Goal: Obtain resource: Obtain resource

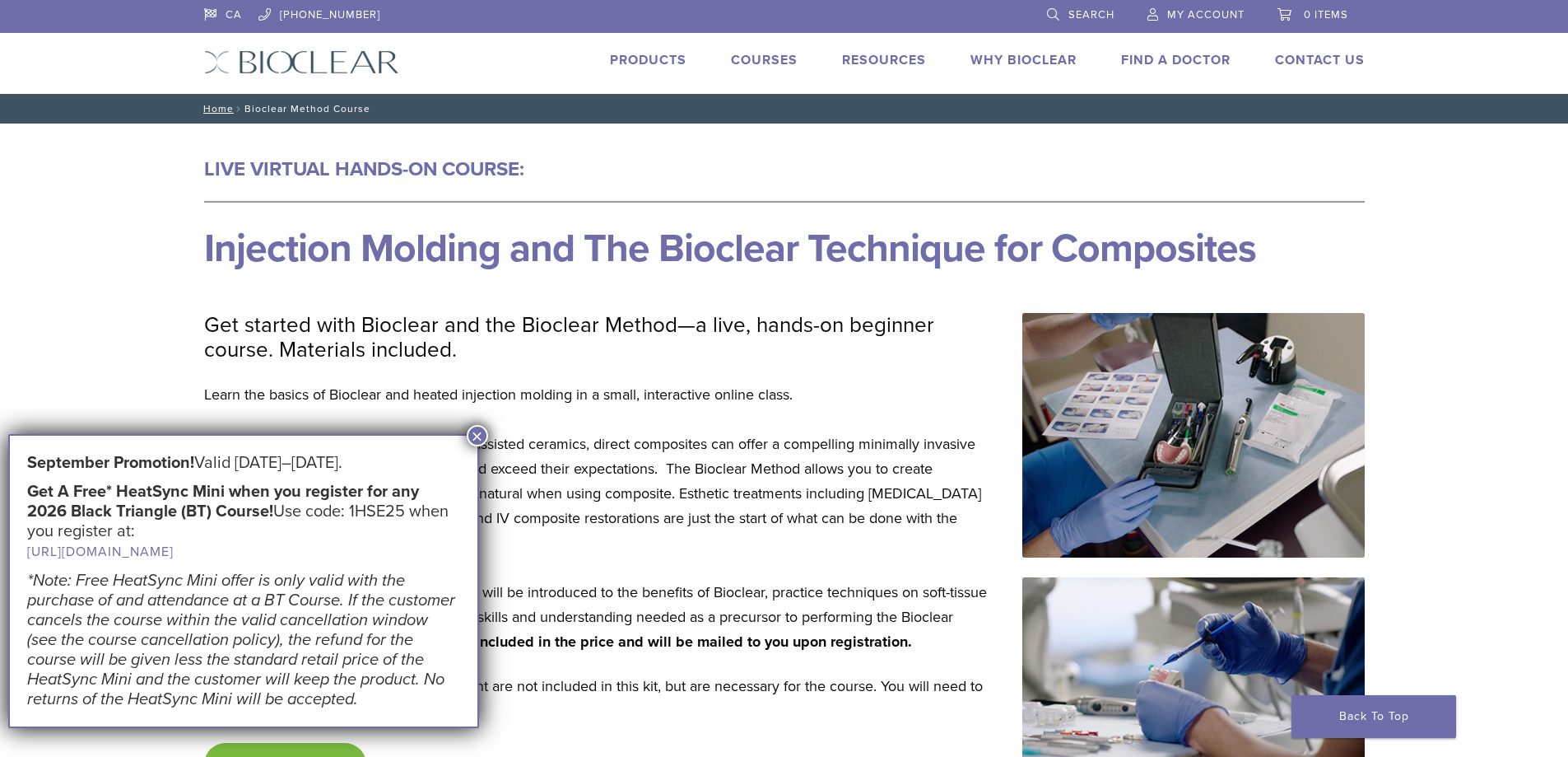
click at [648, 73] on div "Products" at bounding box center [639, 61] width 96 height 24
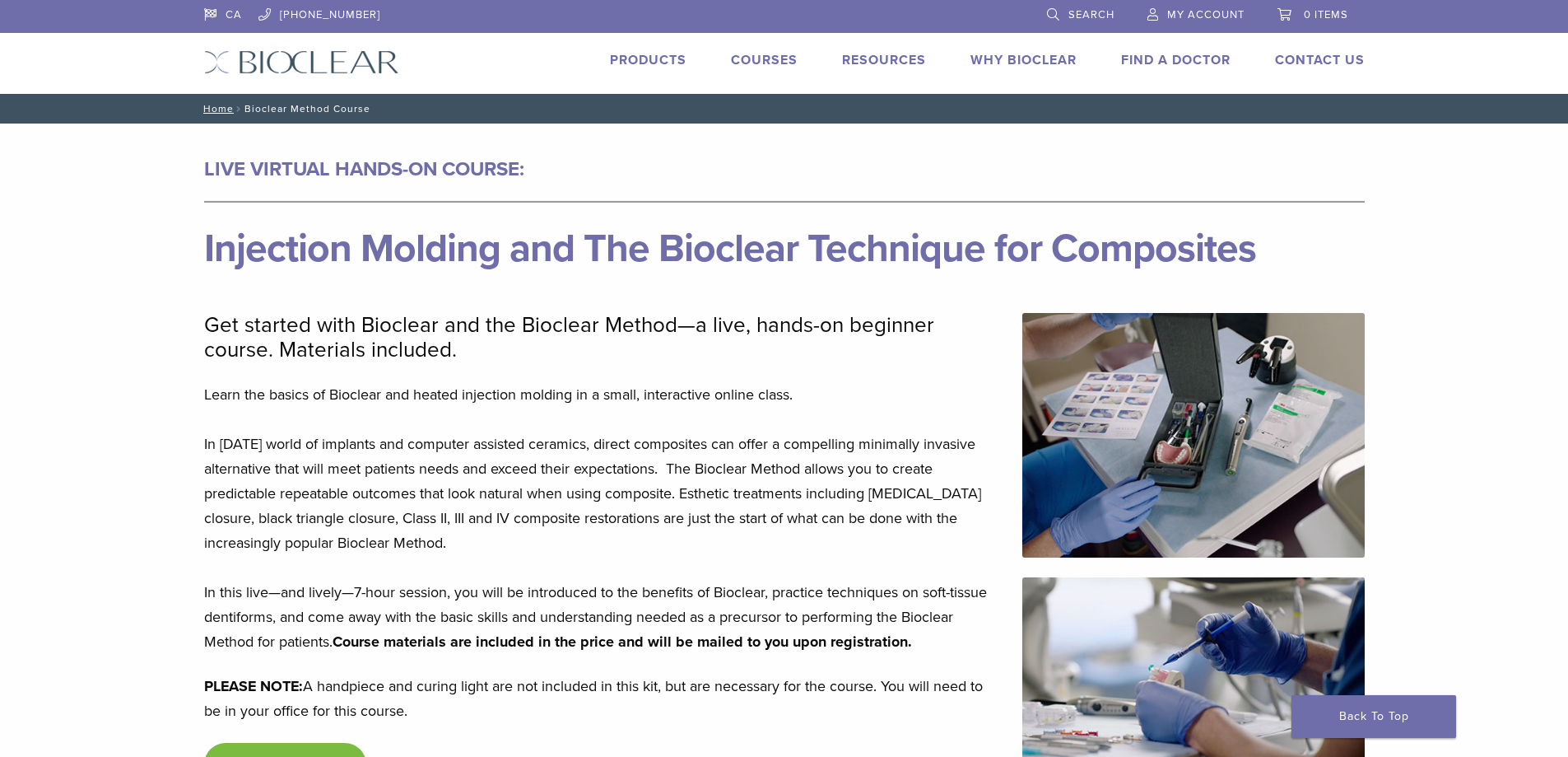
click at [641, 60] on link "Products" at bounding box center [648, 60] width 77 height 16
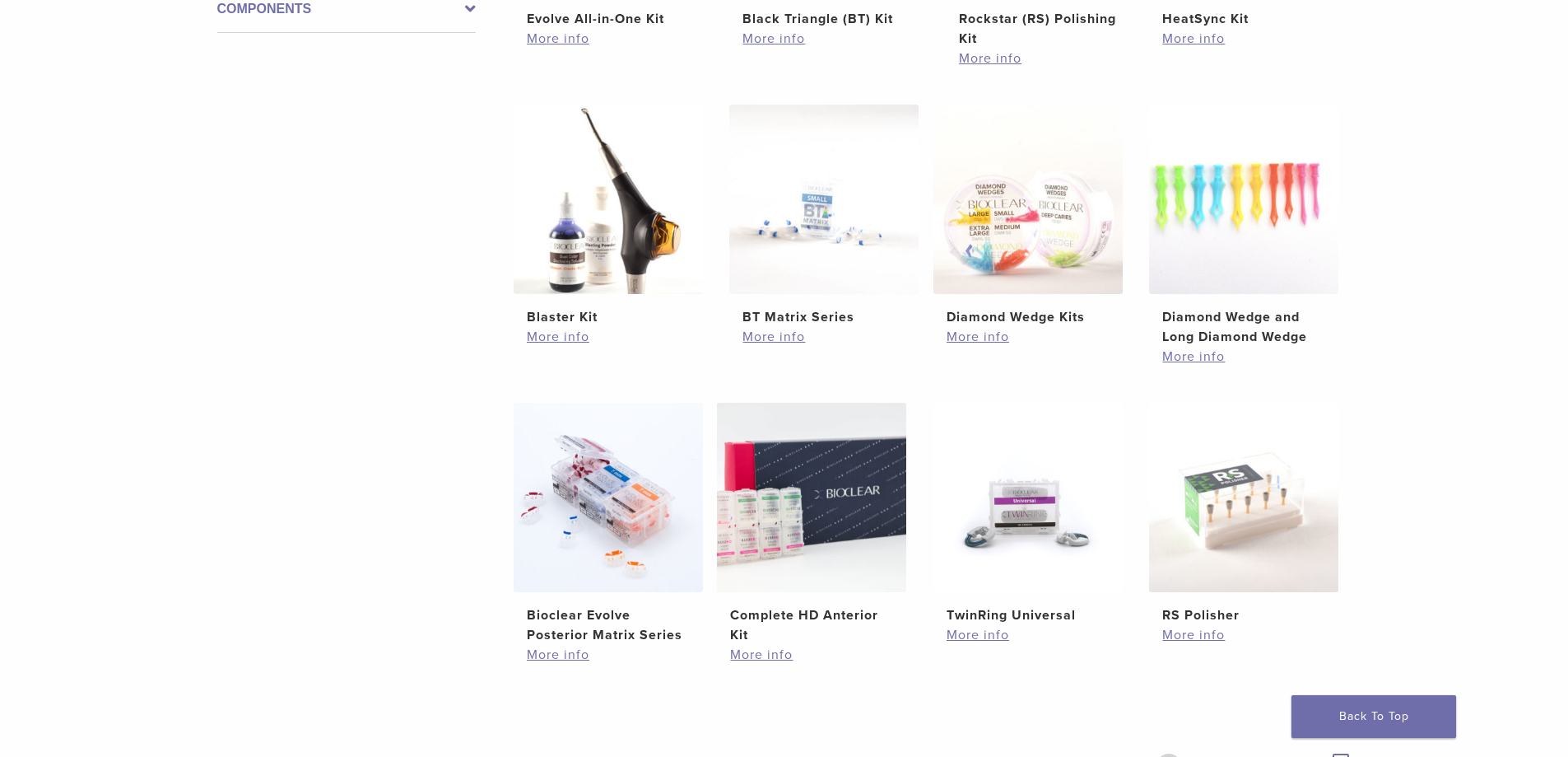
scroll to position [905, 0]
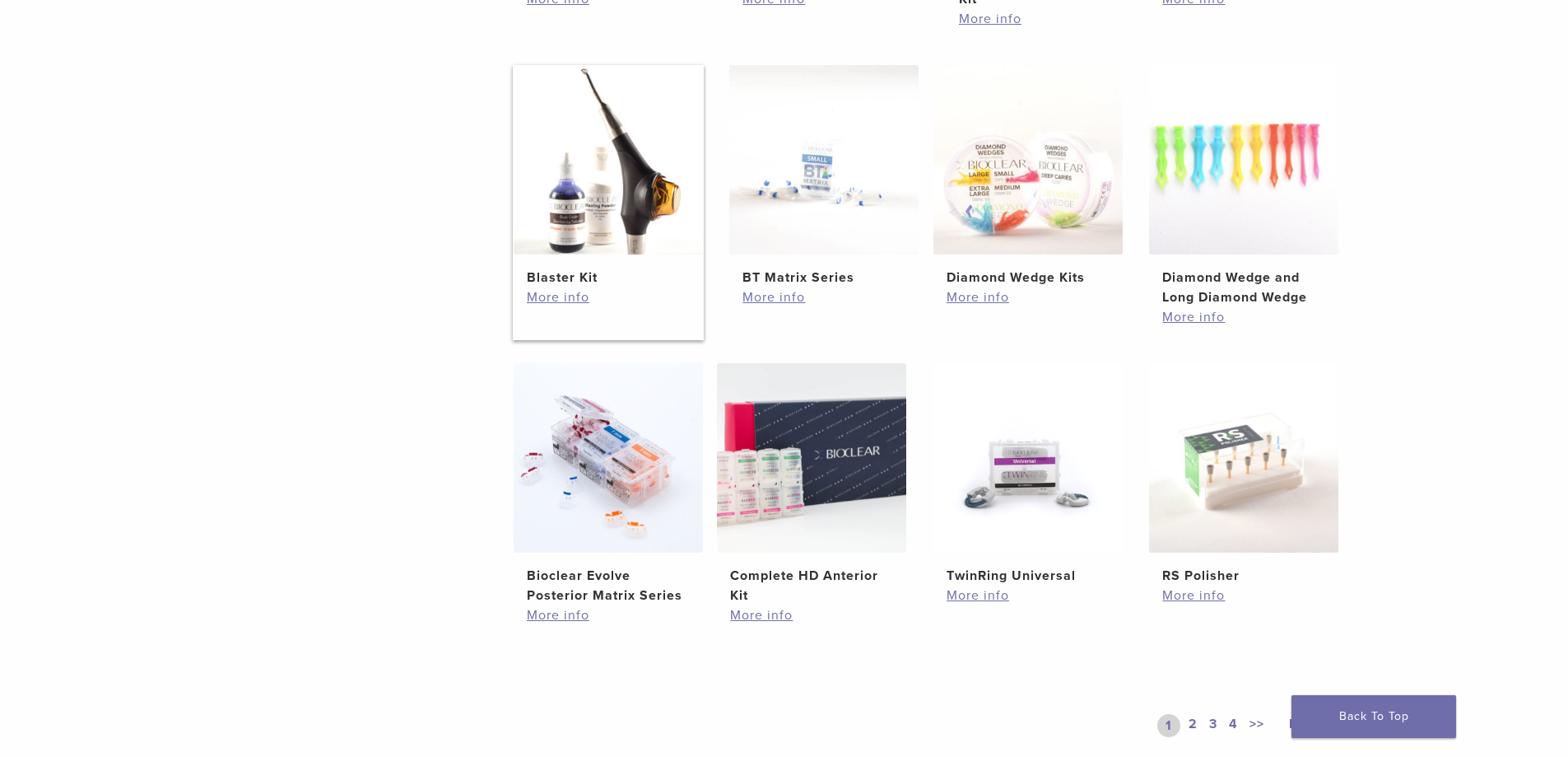
click at [667, 187] on img at bounding box center [609, 160] width 189 height 189
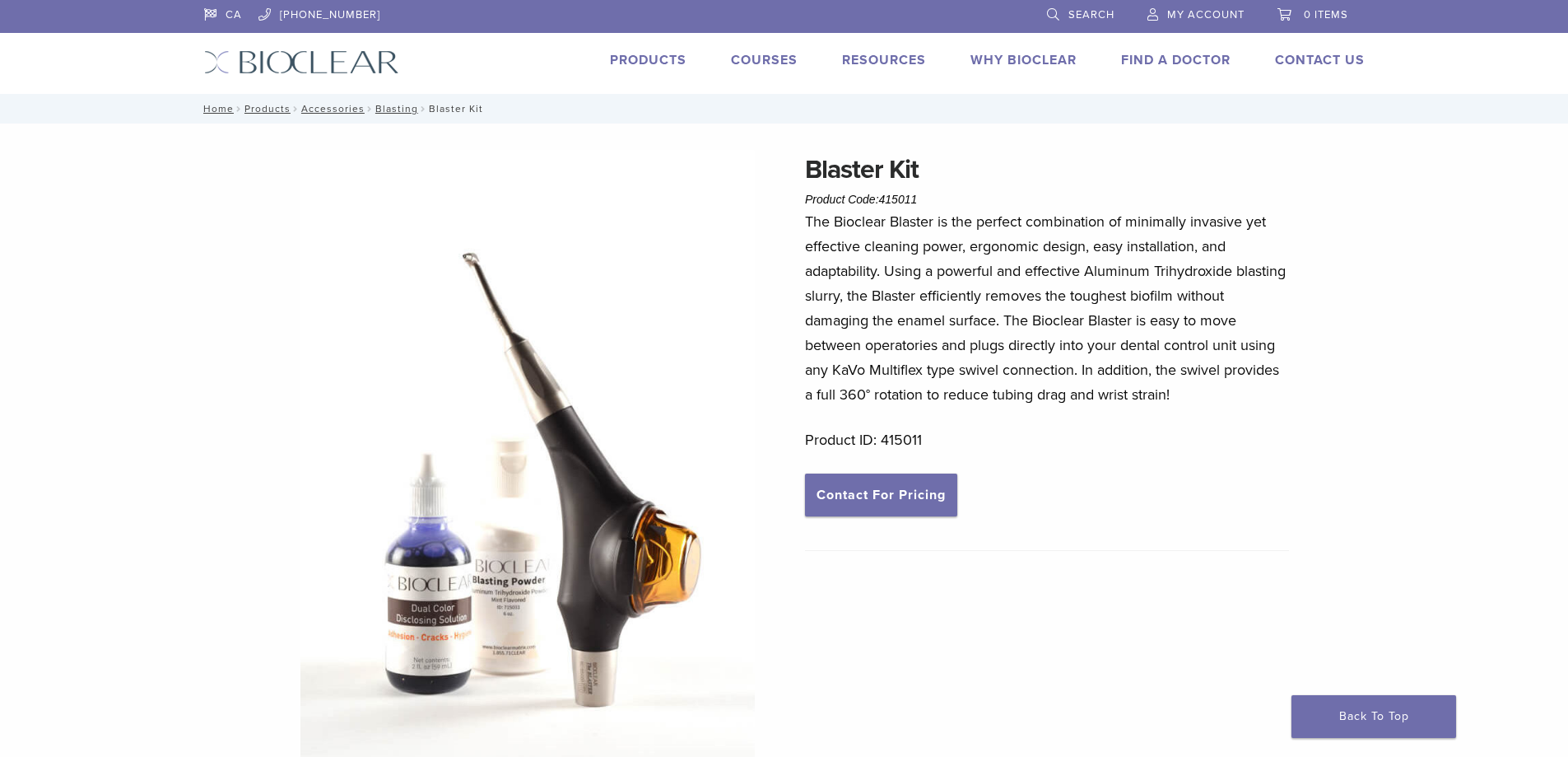
click at [636, 60] on link "Products" at bounding box center [648, 60] width 77 height 16
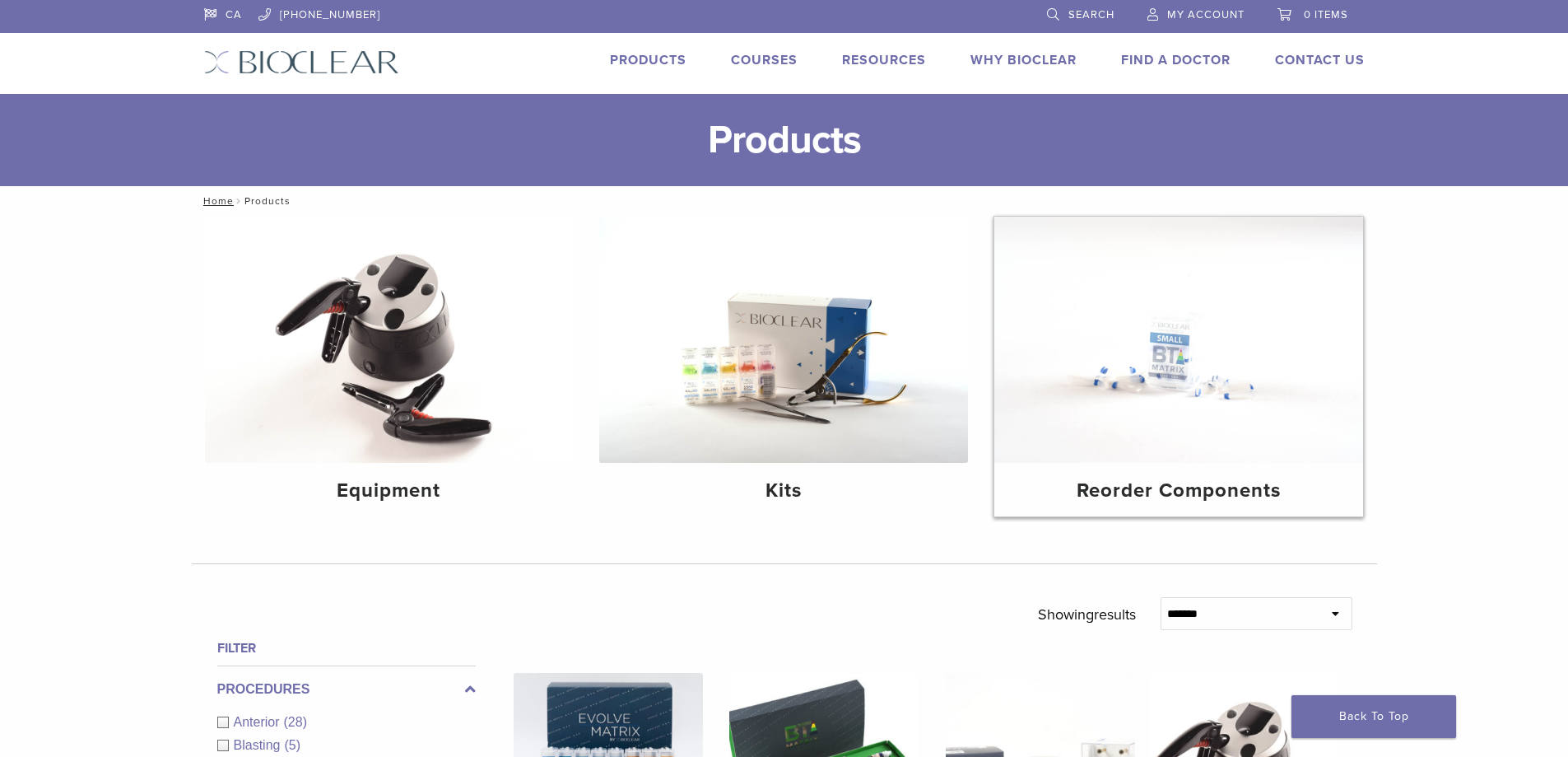
click at [1200, 336] on img at bounding box center [1179, 339] width 369 height 246
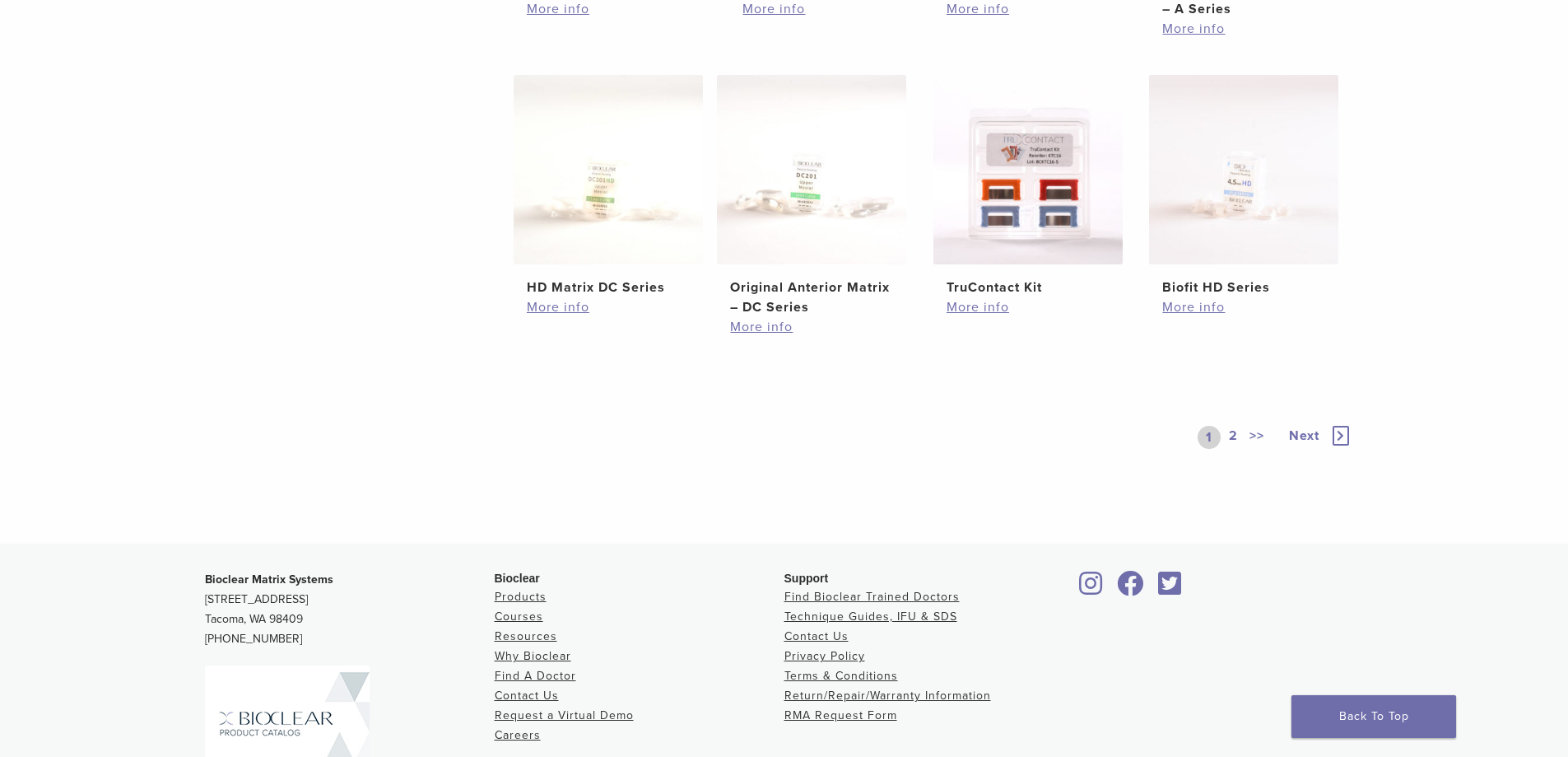
scroll to position [905, 0]
click at [1317, 431] on span "Next" at bounding box center [1304, 434] width 30 height 16
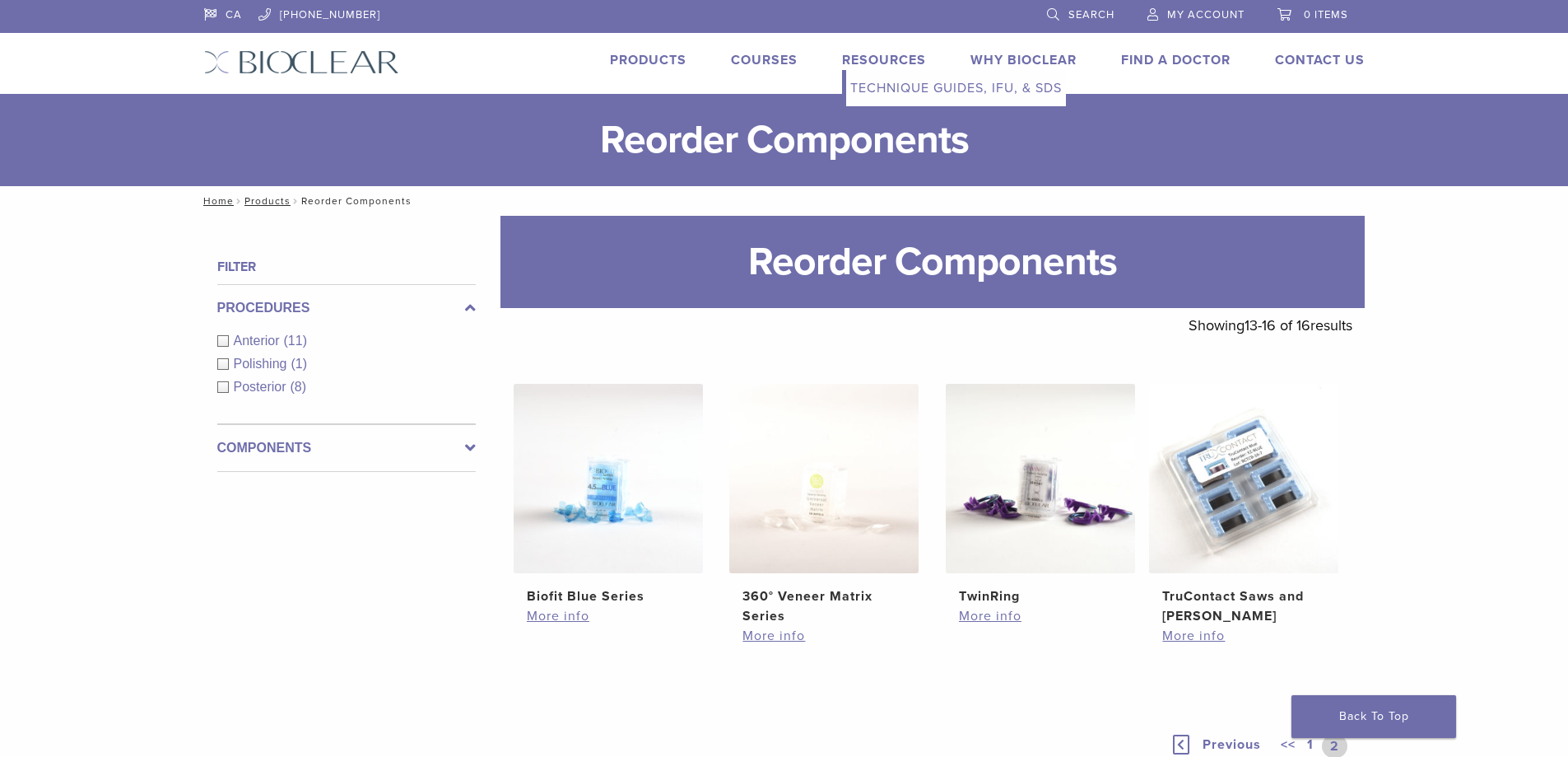
click at [895, 95] on link "Technique Guides, IFU, & SDS" at bounding box center [956, 88] width 220 height 36
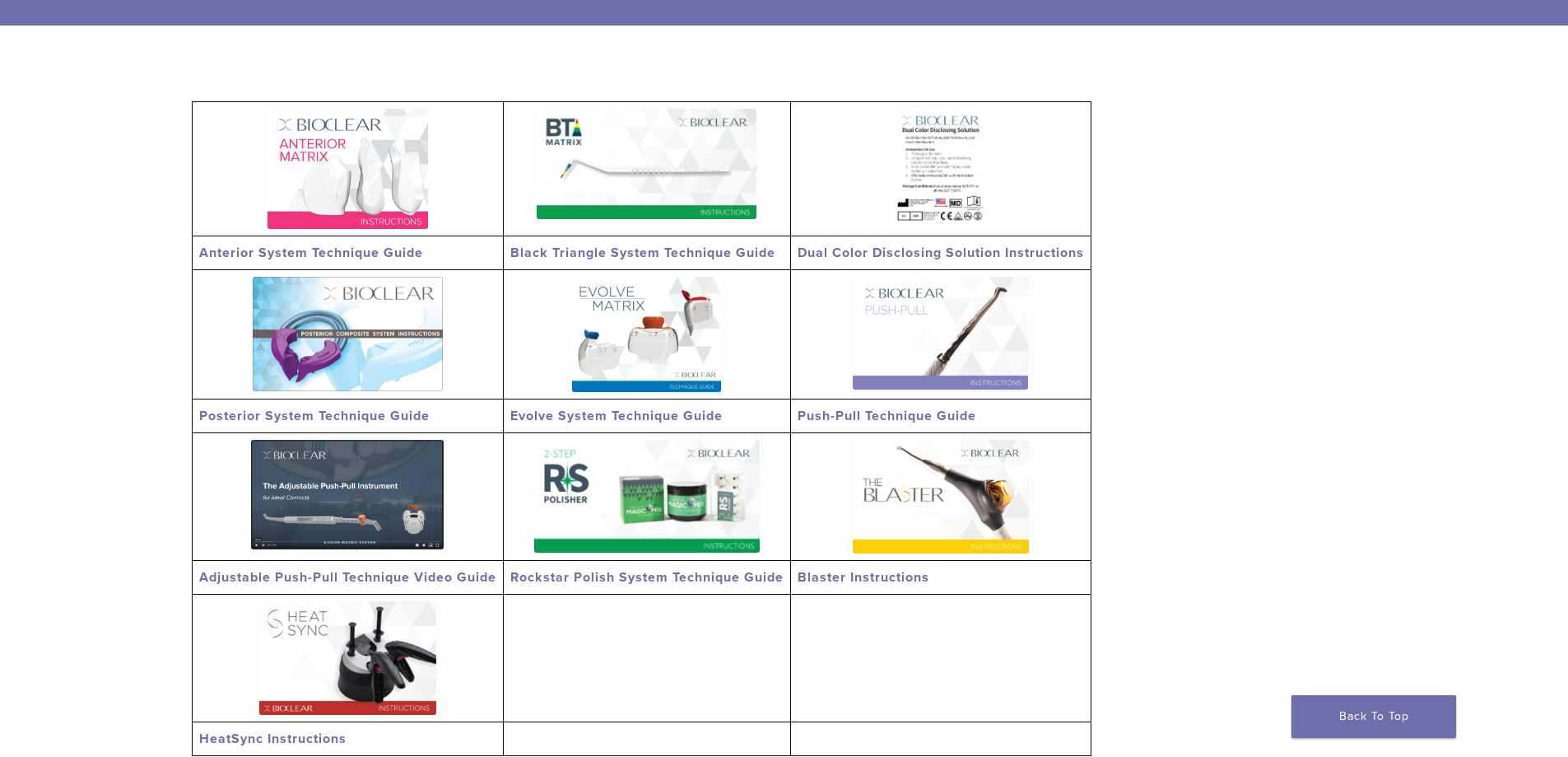
scroll to position [329, 0]
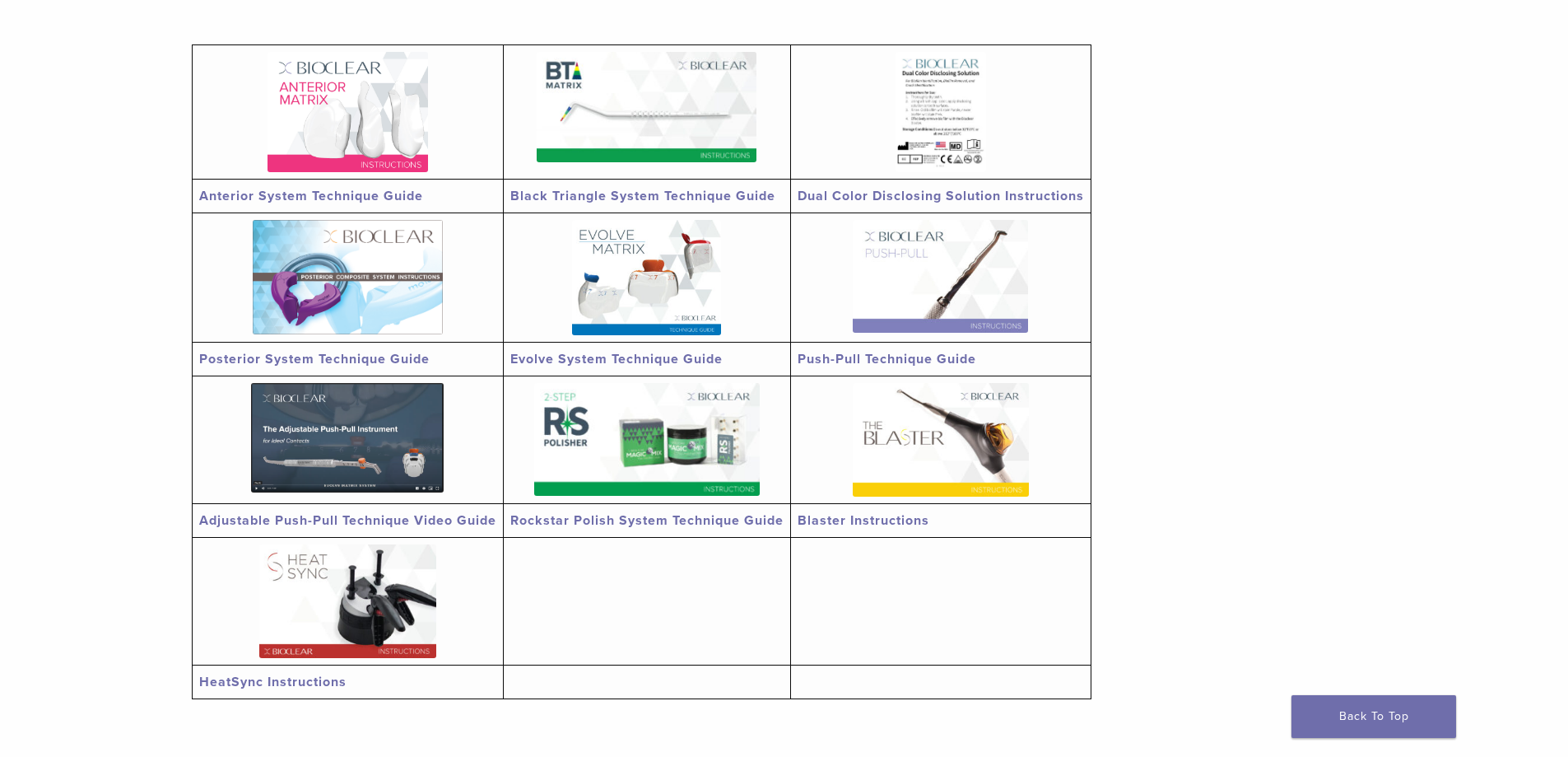
click at [884, 525] on link "Blaster Instructions" at bounding box center [863, 520] width 131 height 16
click at [686, 476] on img at bounding box center [646, 439] width 226 height 112
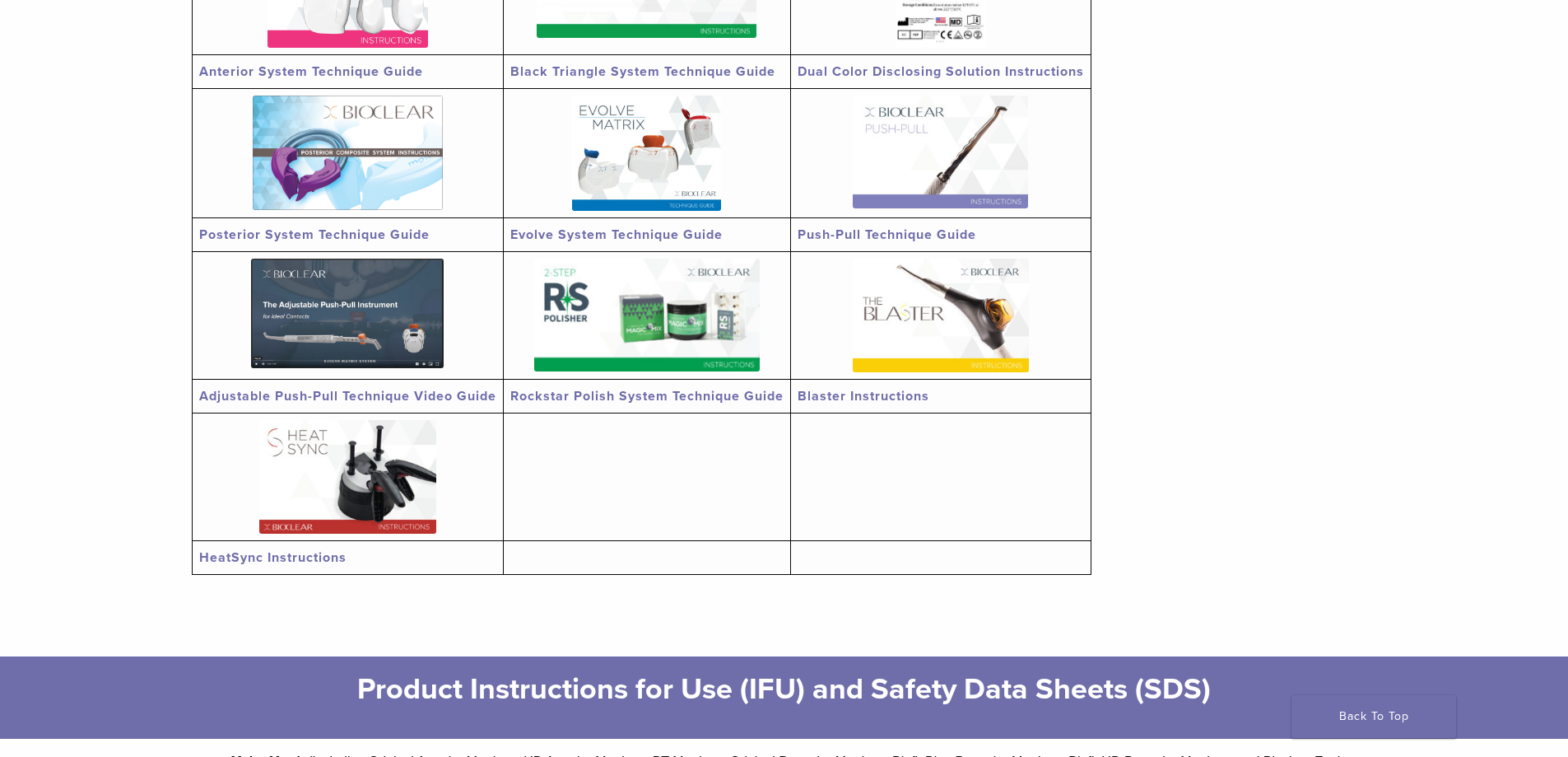
scroll to position [494, 0]
